Goal: Task Accomplishment & Management: Manage account settings

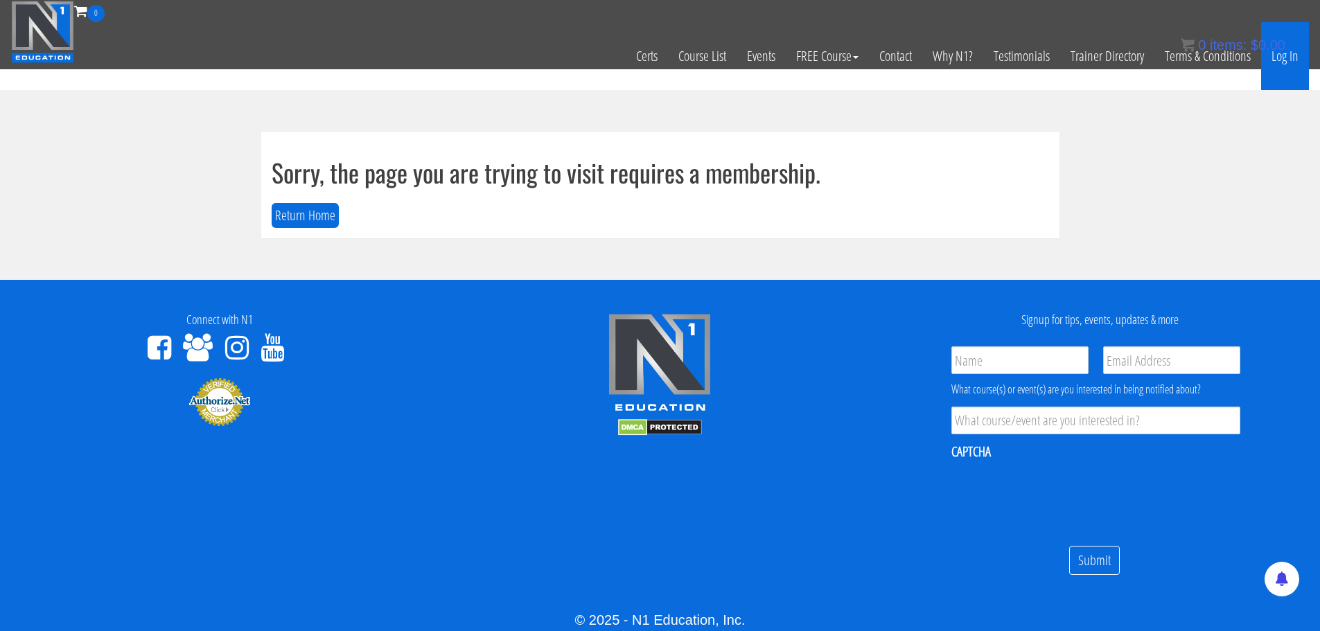
click at [1285, 60] on link "Log In" at bounding box center [1285, 56] width 48 height 68
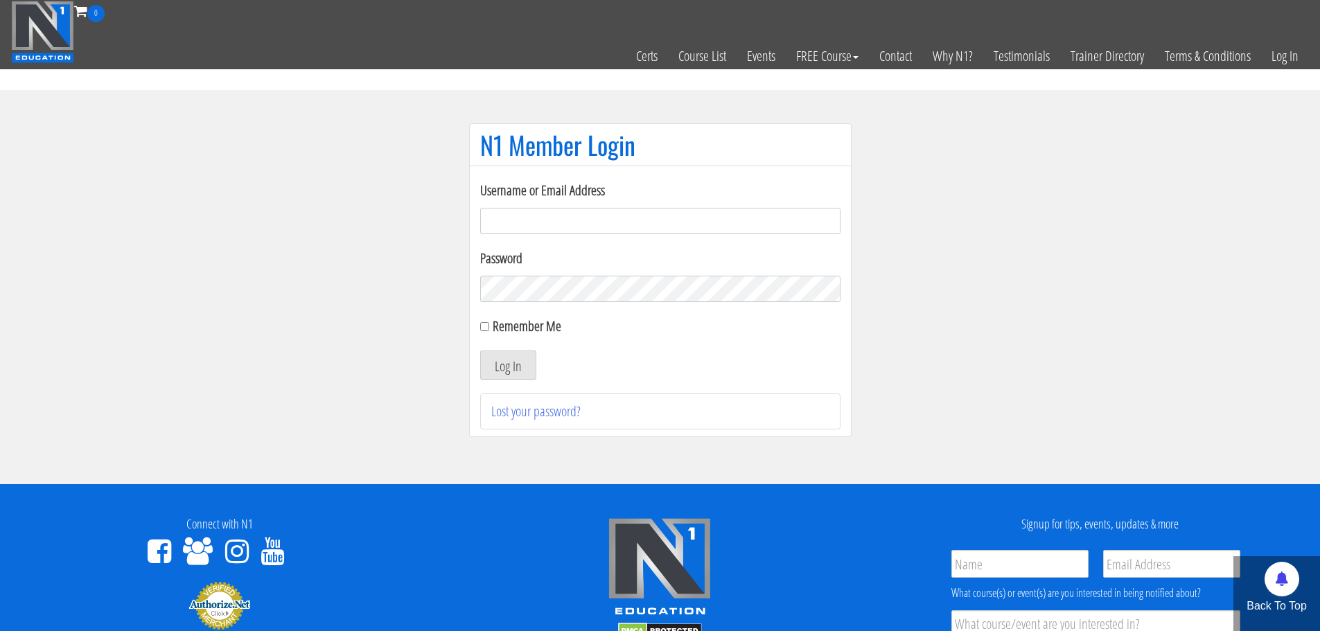
click at [584, 222] on input "Username or Email Address" at bounding box center [660, 221] width 360 height 26
type input "[EMAIL_ADDRESS][DOMAIN_NAME]"
click at [480, 351] on button "Log In" at bounding box center [508, 365] width 56 height 29
click at [494, 366] on button "Log In" at bounding box center [508, 365] width 56 height 29
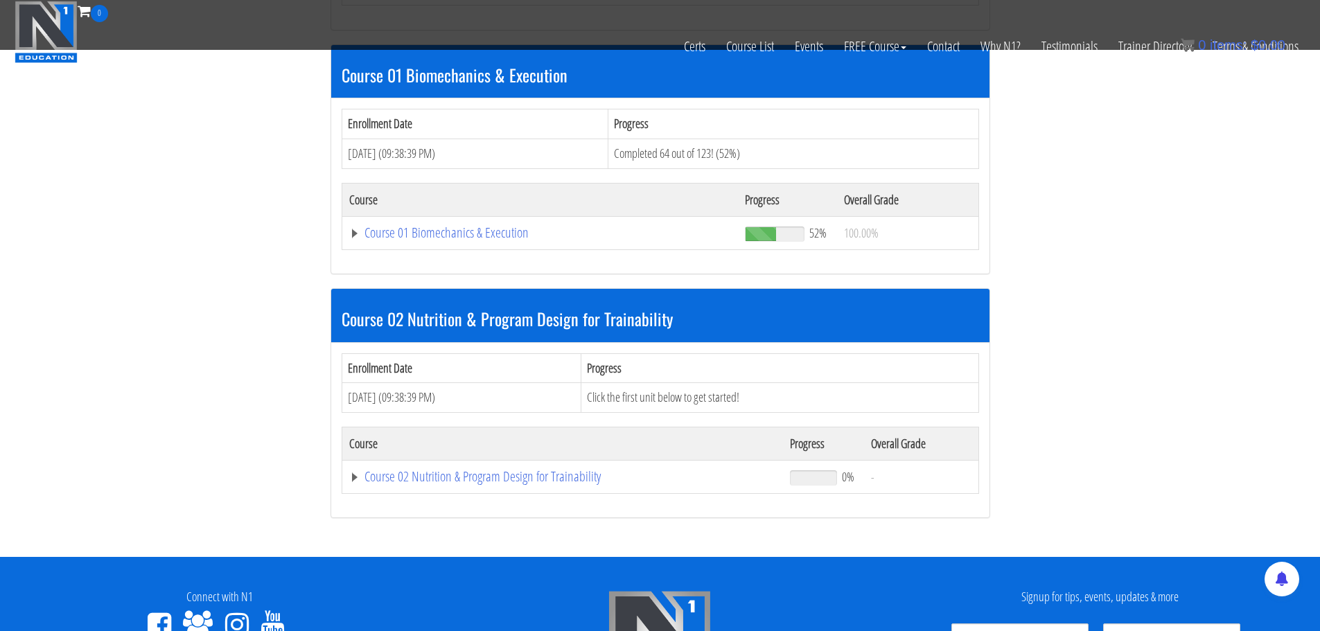
scroll to position [416, 0]
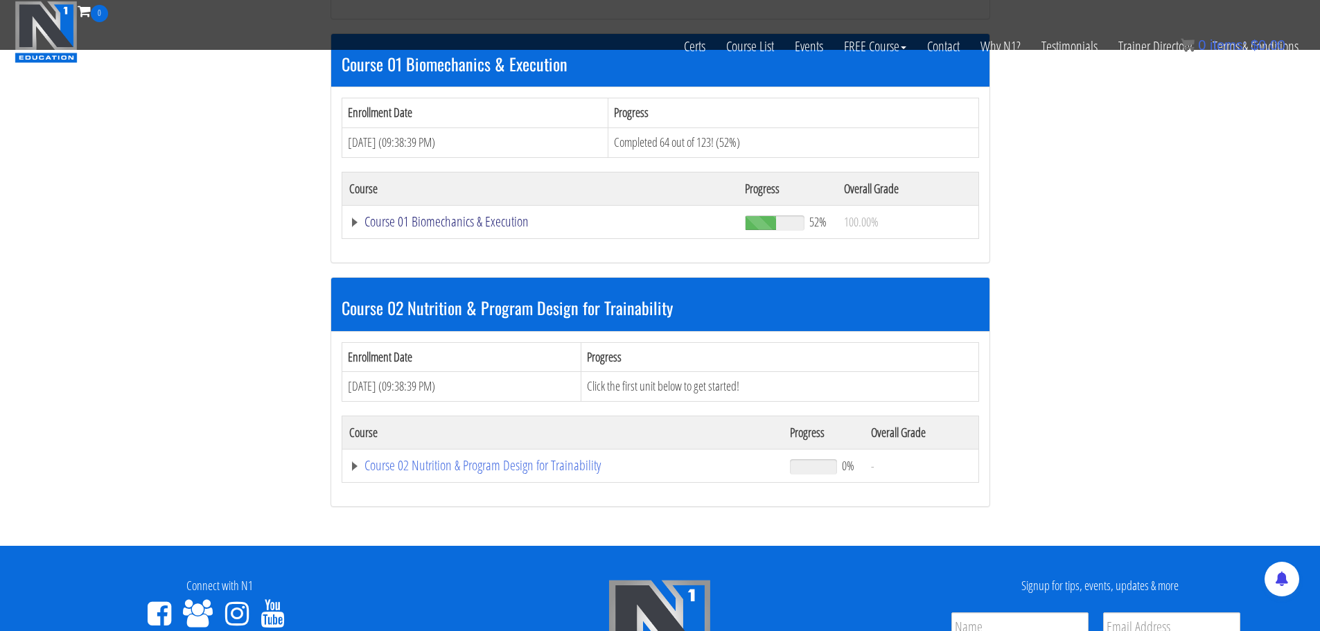
click at [465, 217] on link "Course 01 Biomechanics & Execution" at bounding box center [540, 222] width 382 height 14
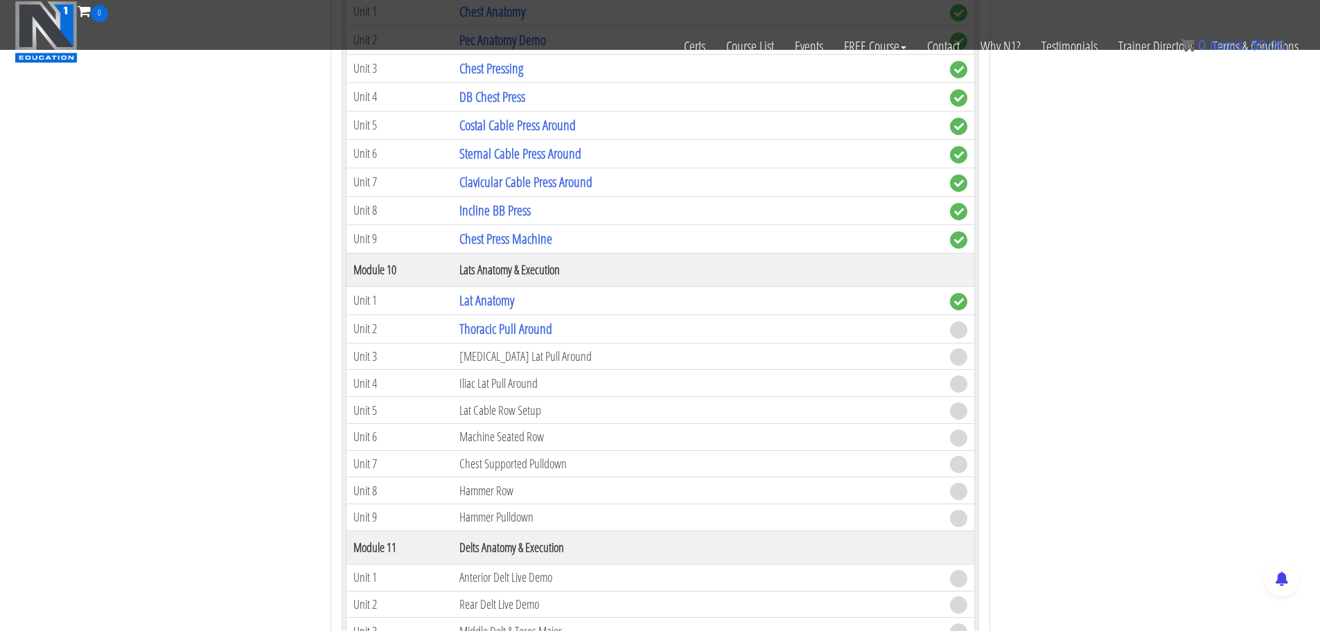
scroll to position [2563, 0]
